Goal: Task Accomplishment & Management: Manage account settings

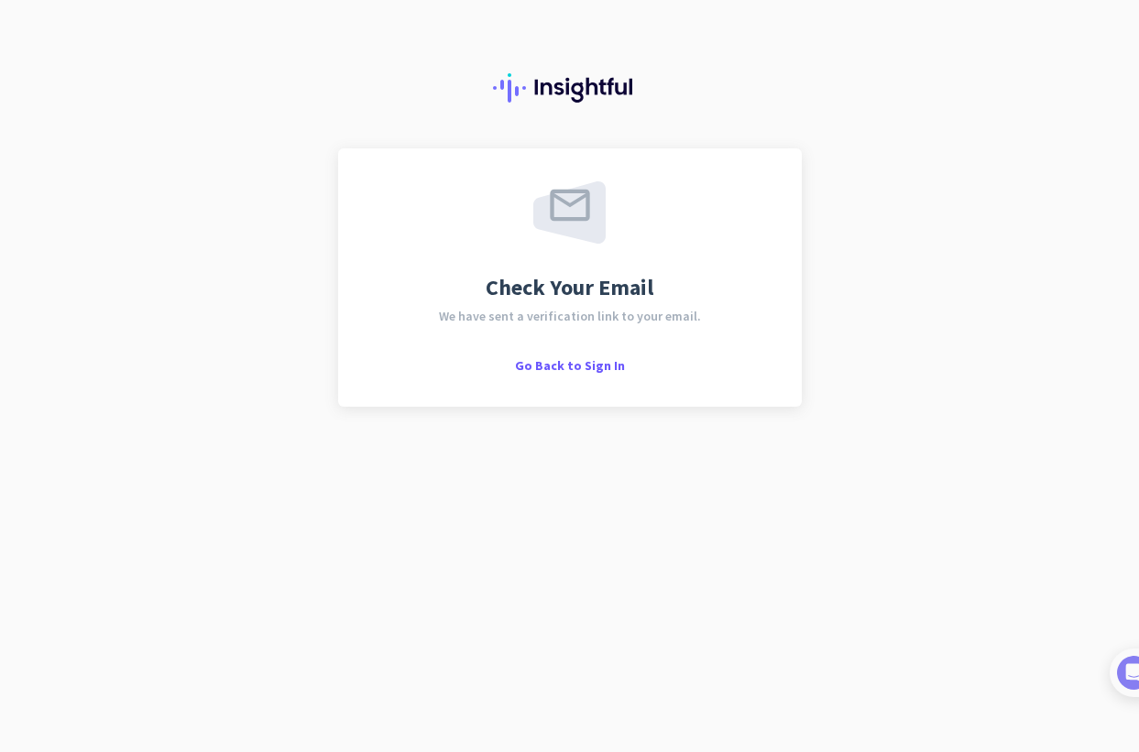
click at [634, 290] on span "Check Your Email" at bounding box center [570, 288] width 168 height 22
click at [590, 368] on span "Go Back to Sign In" at bounding box center [570, 365] width 110 height 16
click at [603, 377] on div "Check Your Email We have sent a verification link to your email. Go Back to Sig…" at bounding box center [570, 277] width 464 height 258
click at [591, 372] on span "Go Back to Sign In" at bounding box center [570, 365] width 110 height 16
click at [570, 370] on span "Go Back to Sign In" at bounding box center [570, 365] width 110 height 16
